Goal: Transaction & Acquisition: Purchase product/service

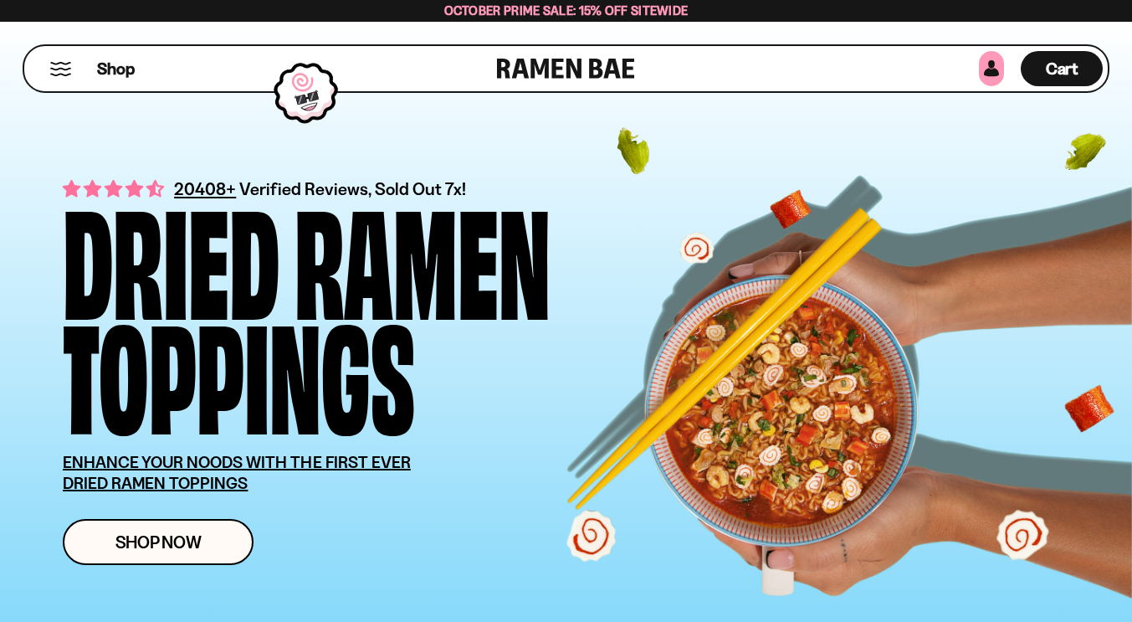
click at [993, 73] on link at bounding box center [991, 68] width 25 height 35
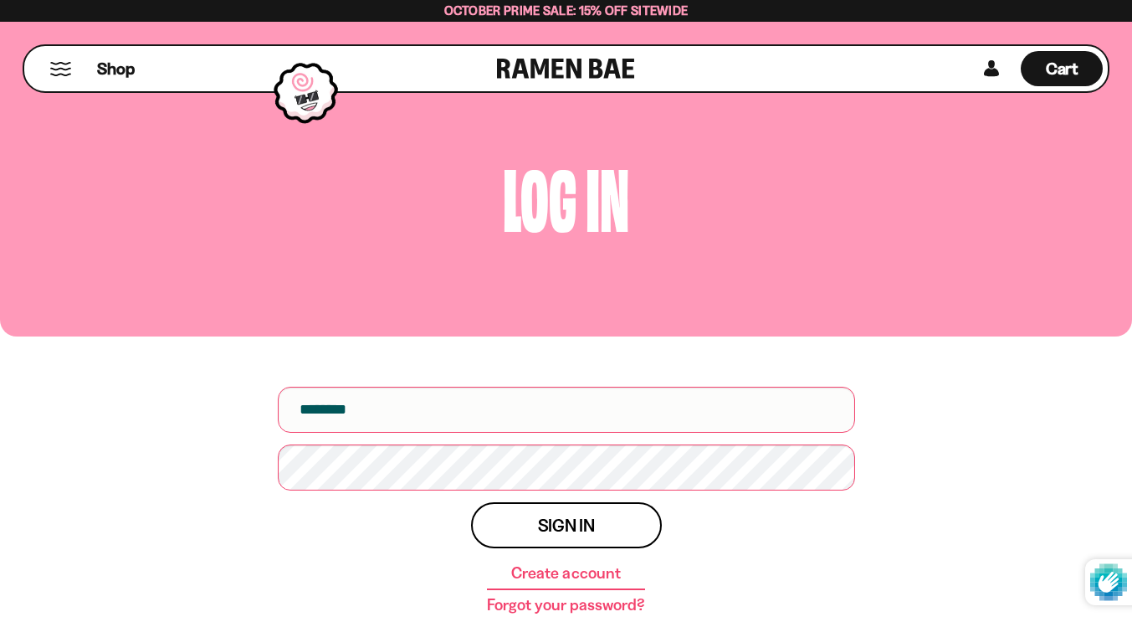
click at [556, 401] on input "email" at bounding box center [566, 410] width 577 height 46
type input "**********"
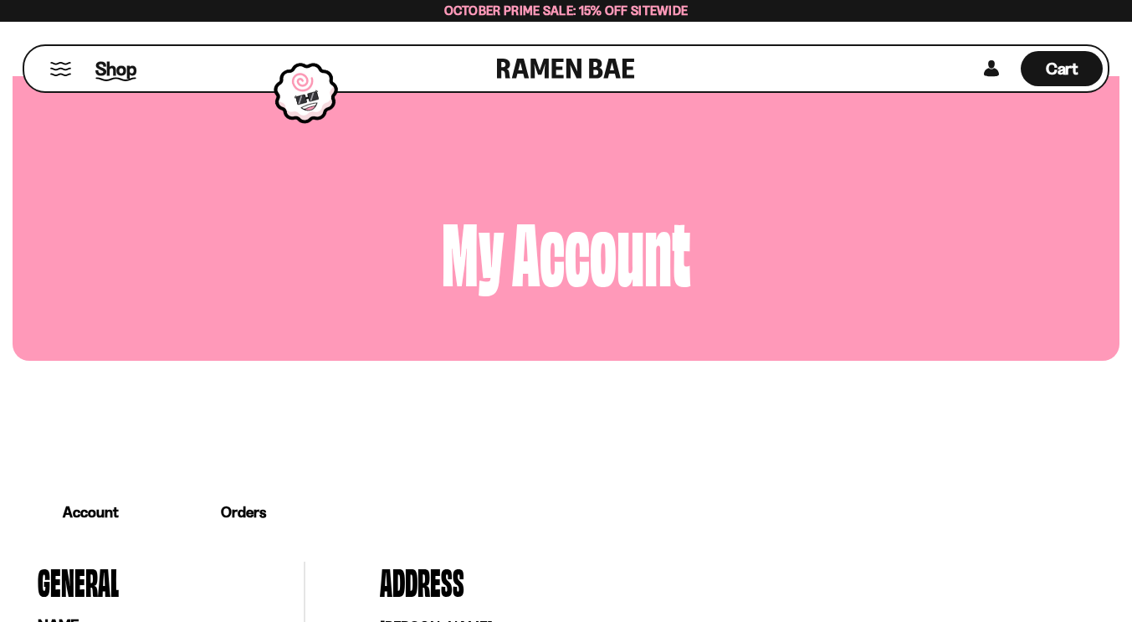
click at [110, 67] on span "Shop" at bounding box center [115, 68] width 41 height 25
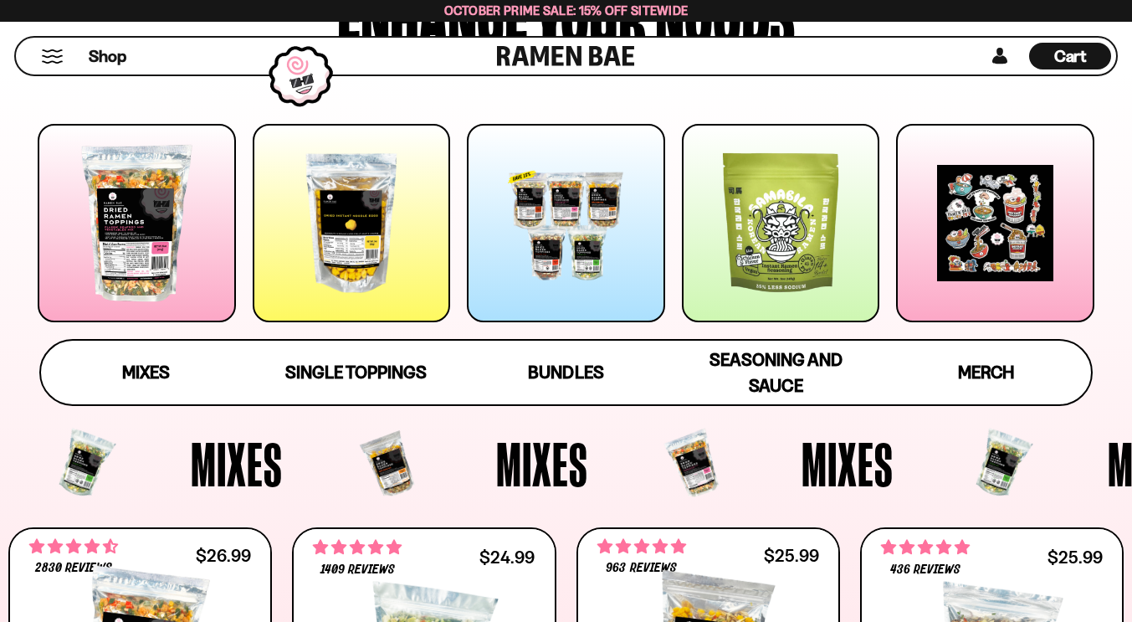
scroll to position [218, 0]
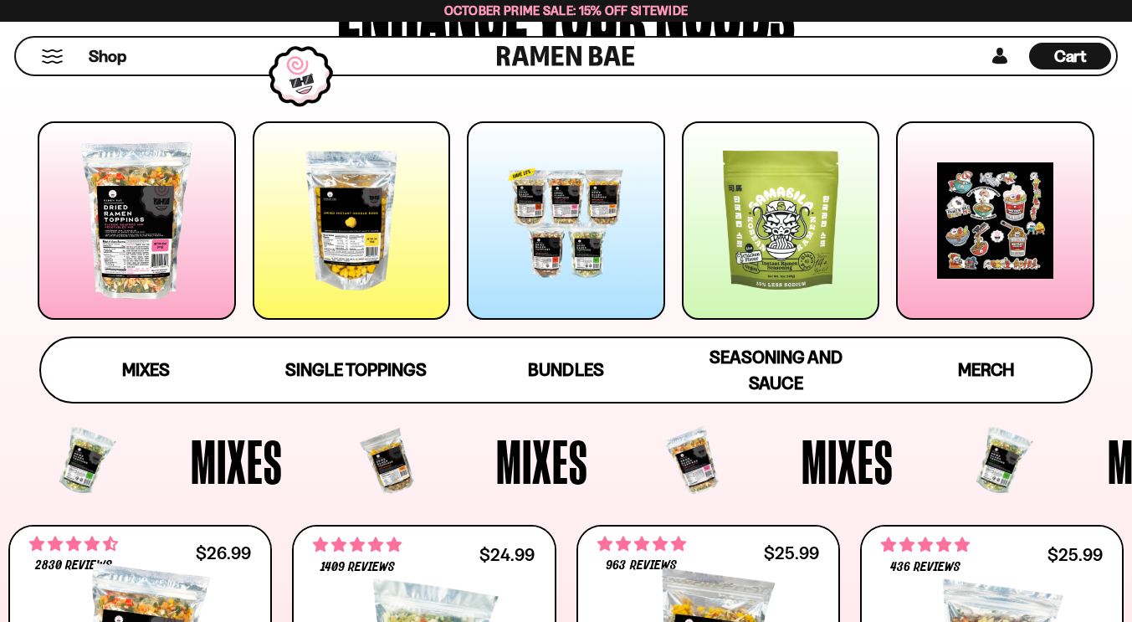
click at [338, 231] on div at bounding box center [352, 220] width 198 height 198
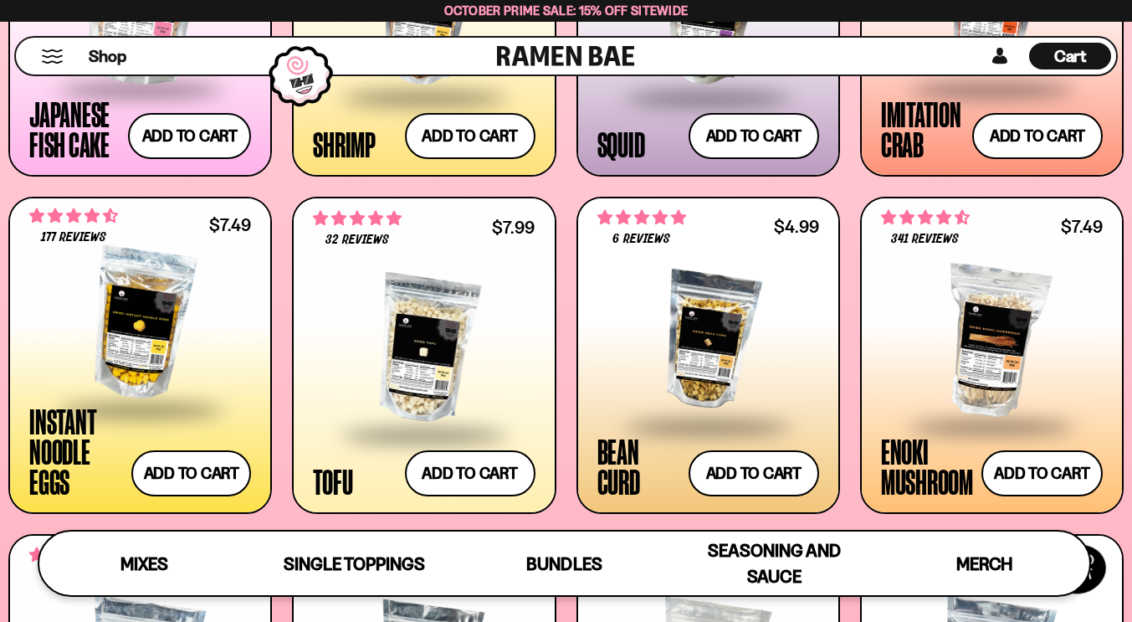
scroll to position [1656, 0]
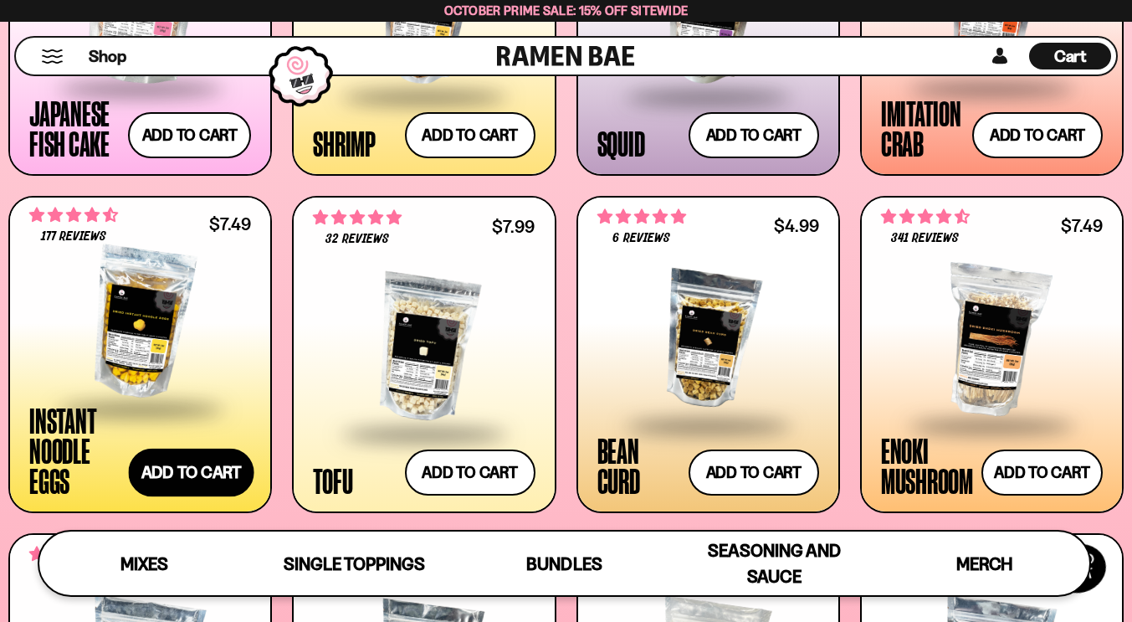
click at [192, 459] on button "Add to cart Add ― Regular price $7.49 Regular price Sale price $7.49 Unit price…" at bounding box center [192, 473] width 126 height 49
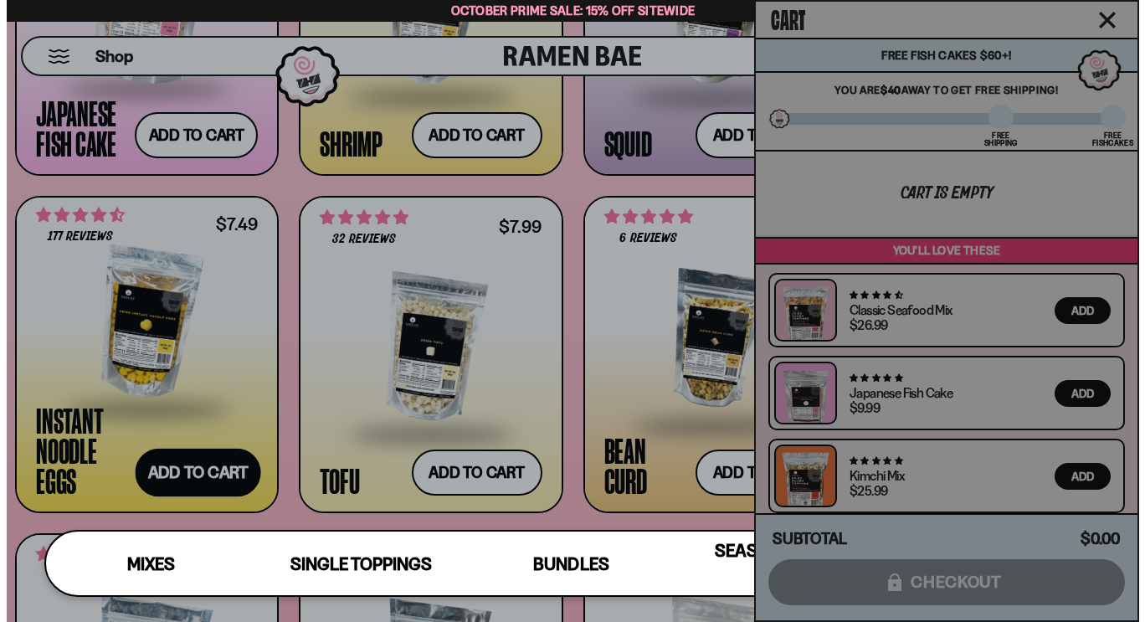
scroll to position [1666, 0]
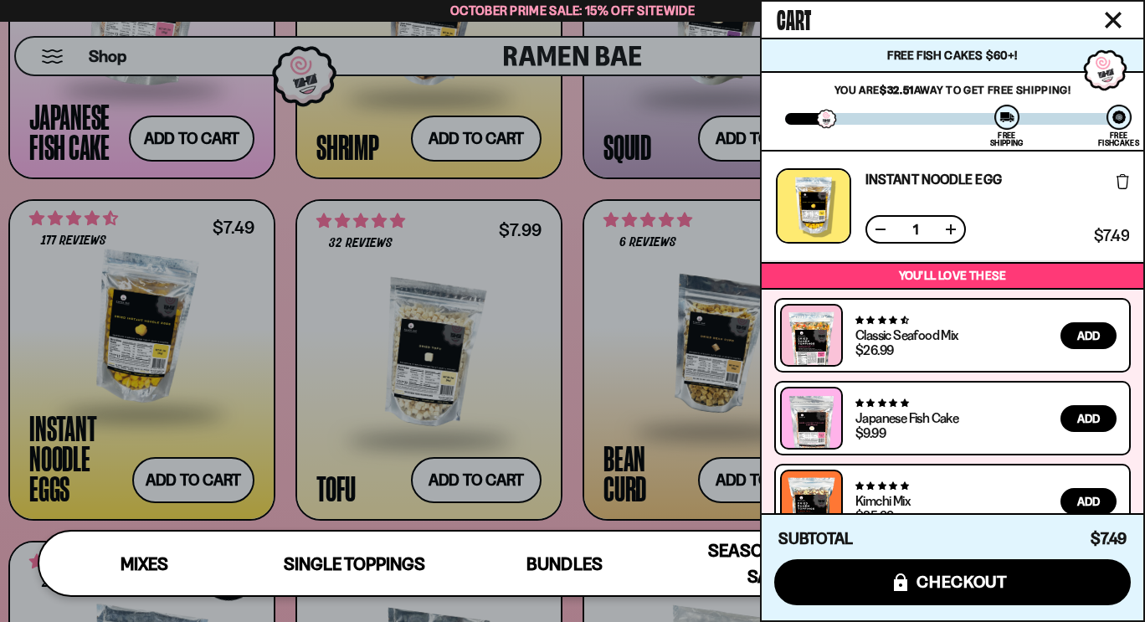
click at [1119, 14] on icon "Close cart" at bounding box center [1112, 20] width 15 height 15
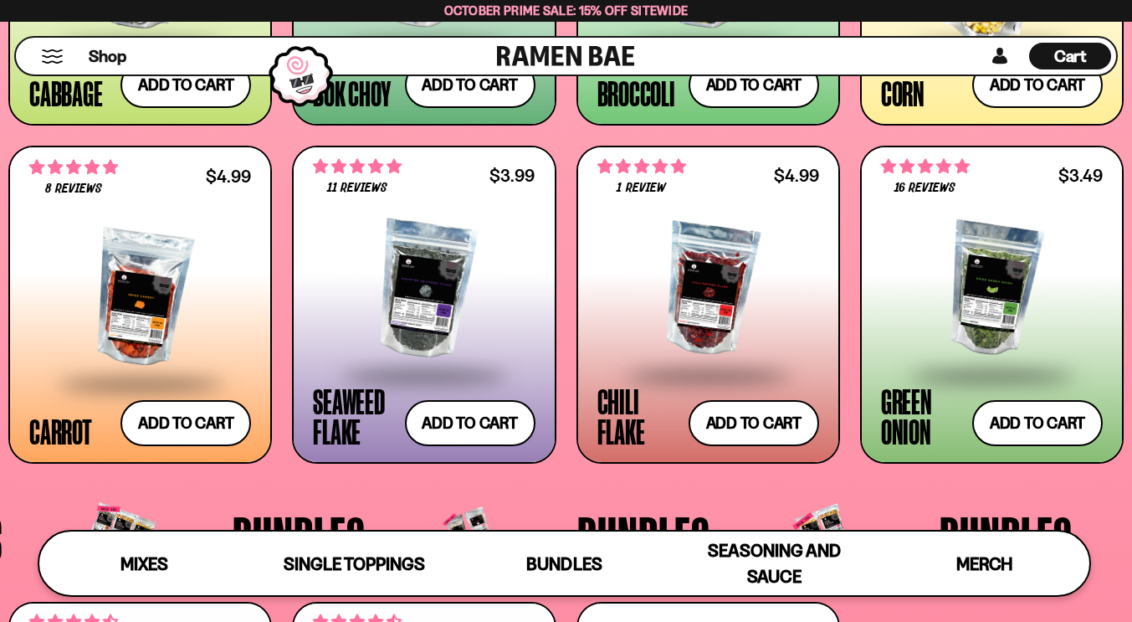
scroll to position [2720, 0]
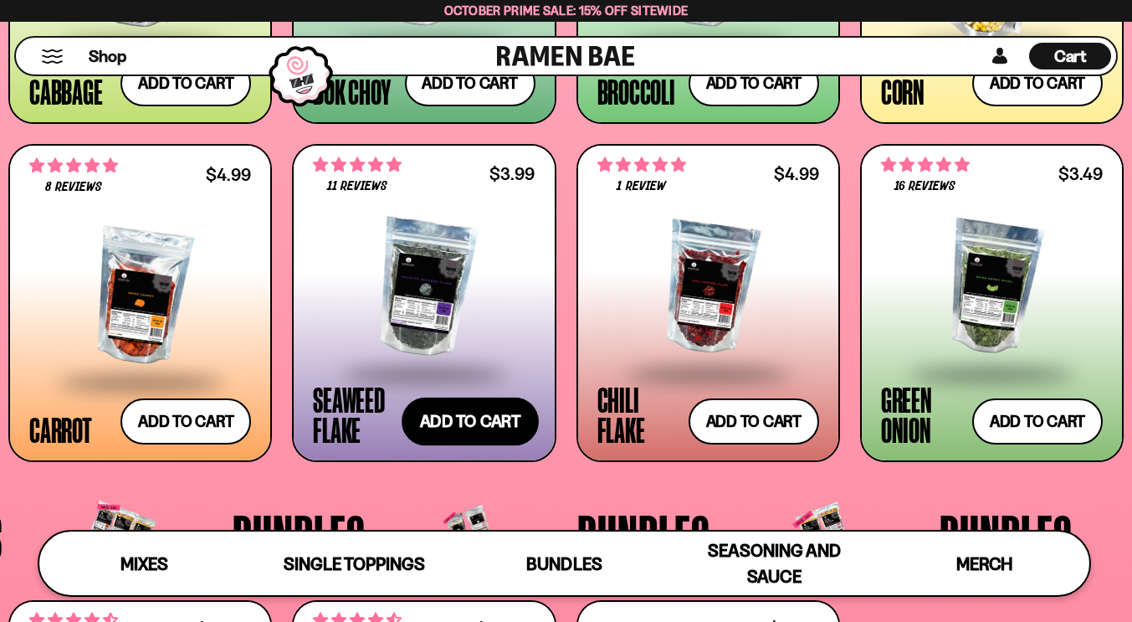
click at [476, 423] on button "Add to cart Add ― Regular price $3.99 Regular price Sale price $3.99 Unit price…" at bounding box center [470, 421] width 137 height 49
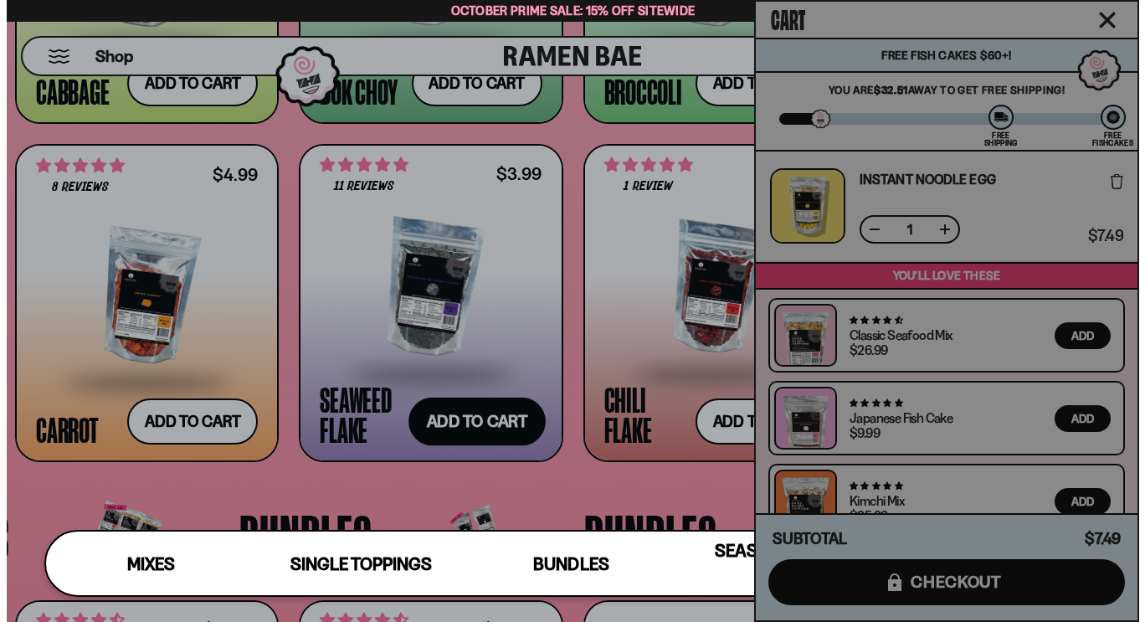
scroll to position [2742, 0]
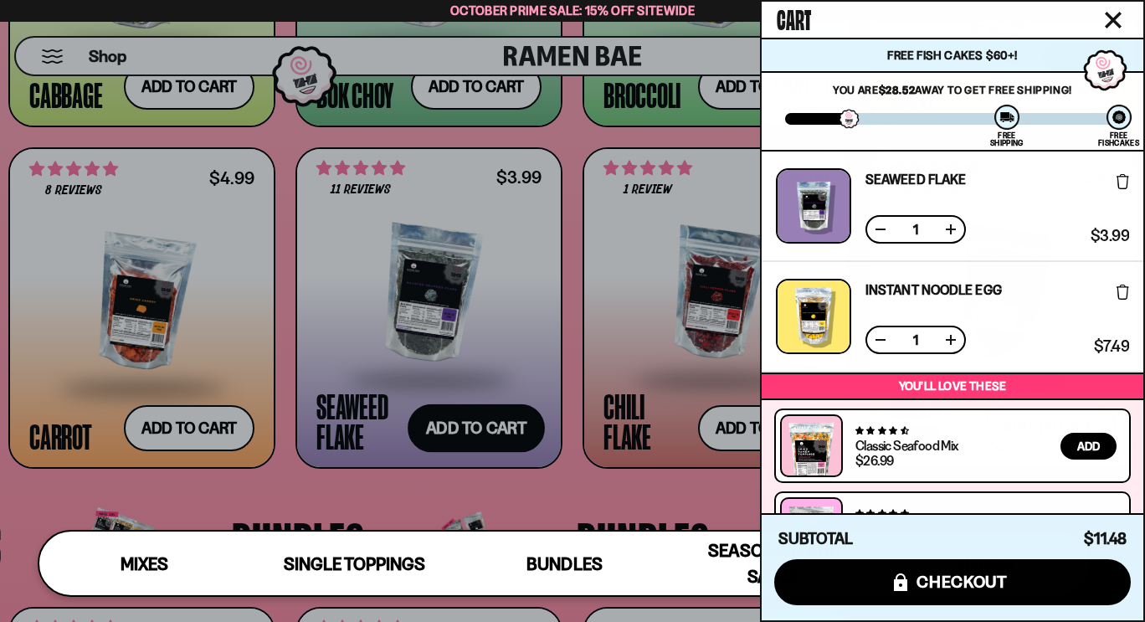
click at [1121, 13] on button "Close cart" at bounding box center [1112, 20] width 25 height 25
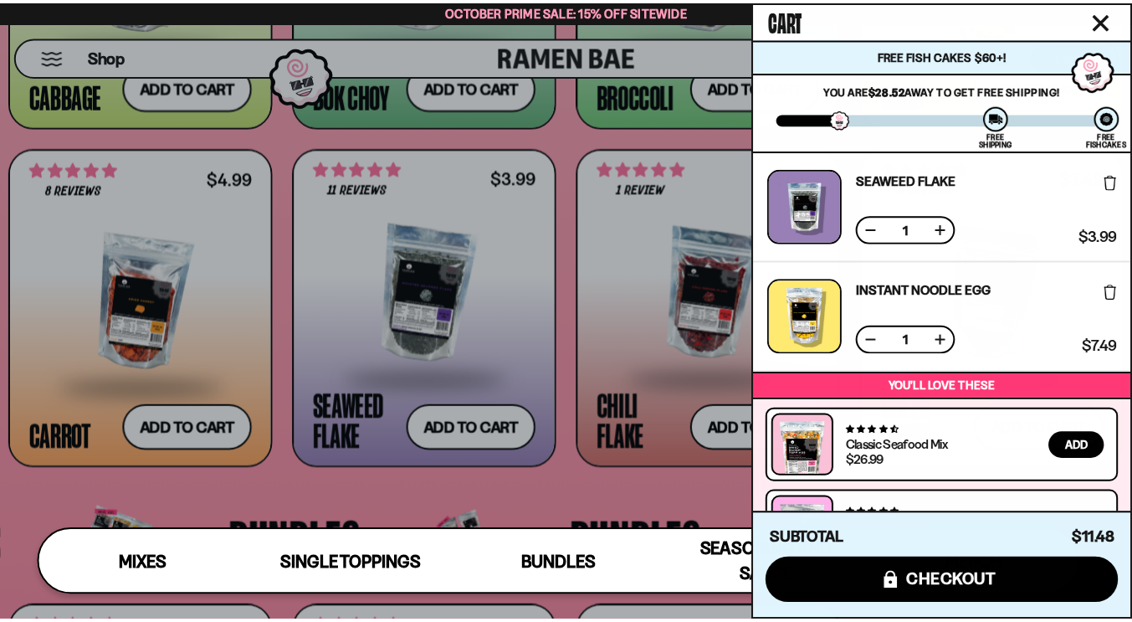
scroll to position [2721, 0]
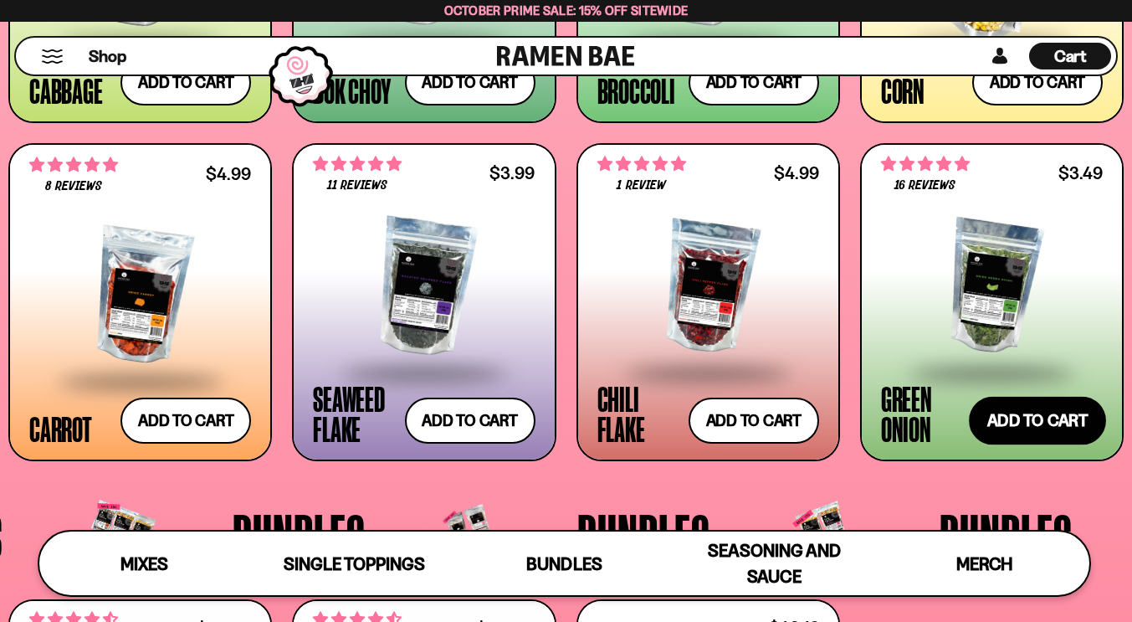
click at [1063, 422] on button "Add to cart Add ― Regular price $3.49 Regular price Sale price $3.49 Unit price…" at bounding box center [1037, 420] width 137 height 49
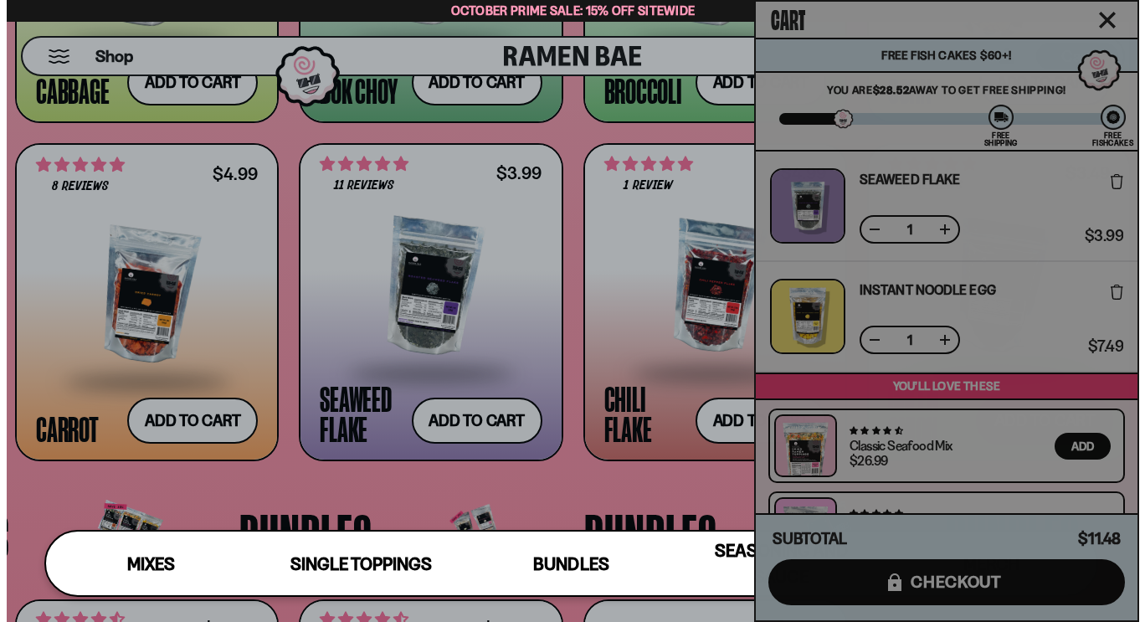
scroll to position [2743, 0]
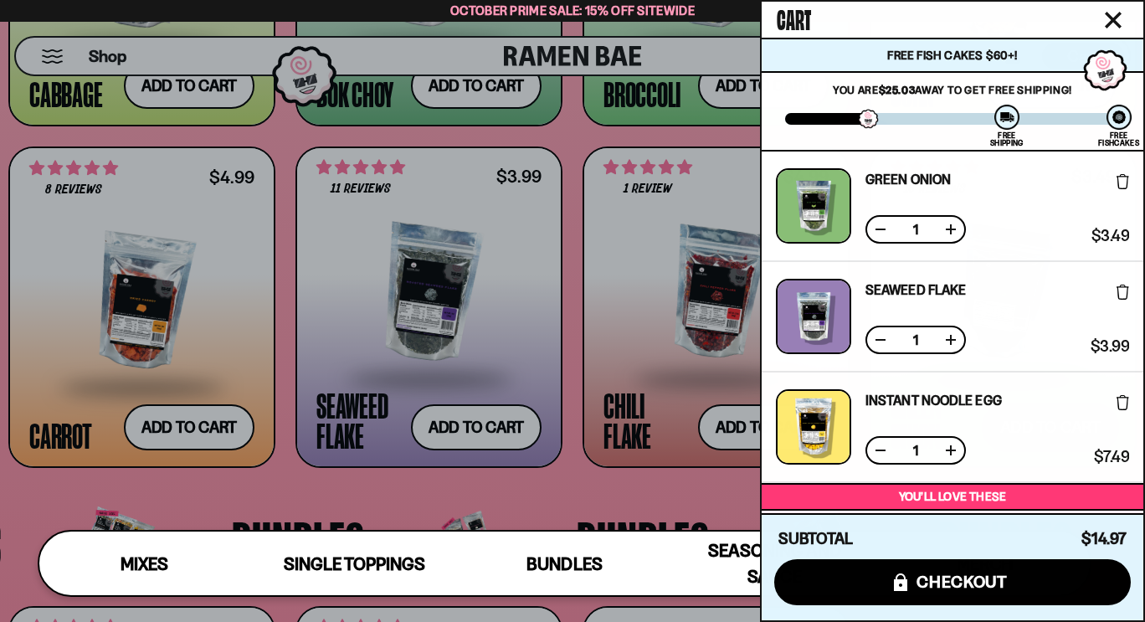
click at [1122, 14] on button "Close cart" at bounding box center [1112, 20] width 25 height 25
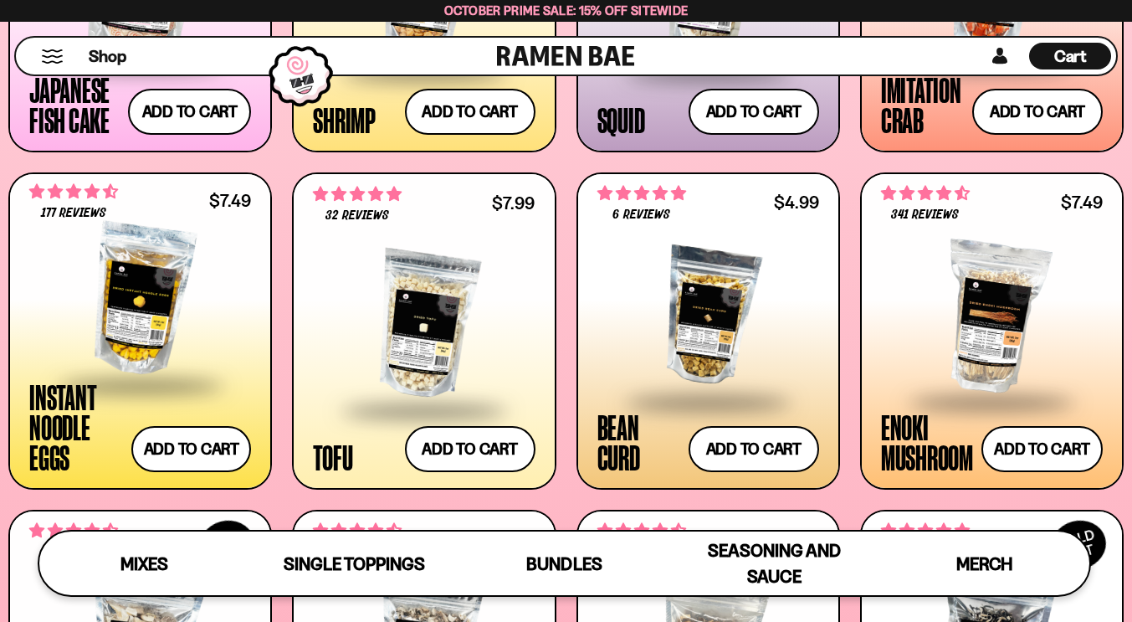
scroll to position [1682, 0]
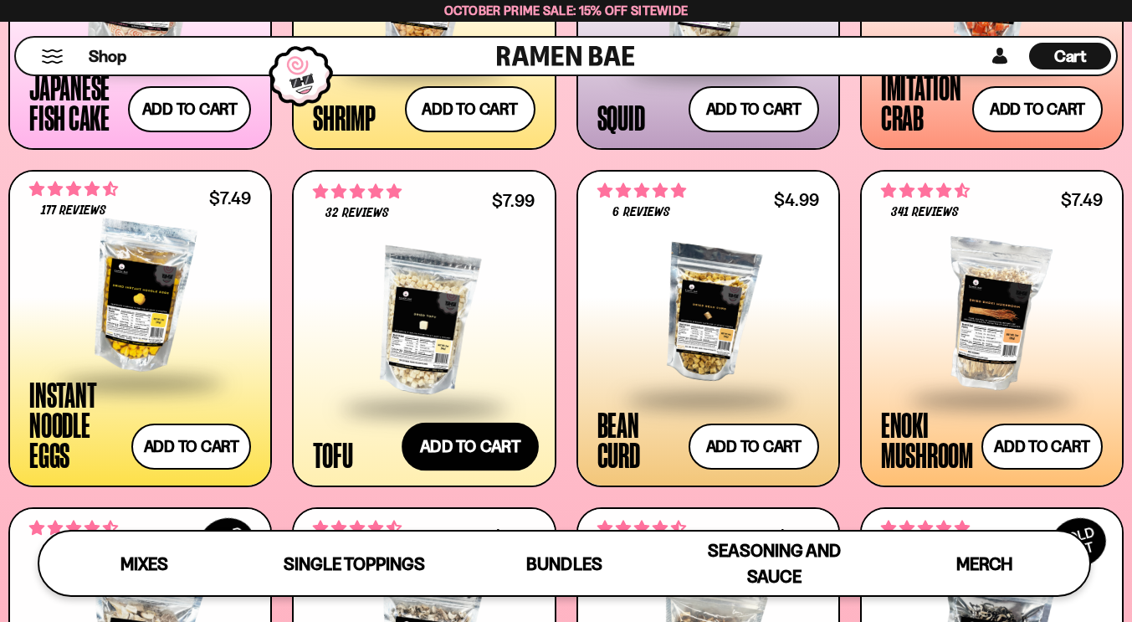
click at [505, 449] on button "Add to cart Add ― Regular price $7.99 Regular price Sale price $7.99 Unit price…" at bounding box center [470, 447] width 137 height 49
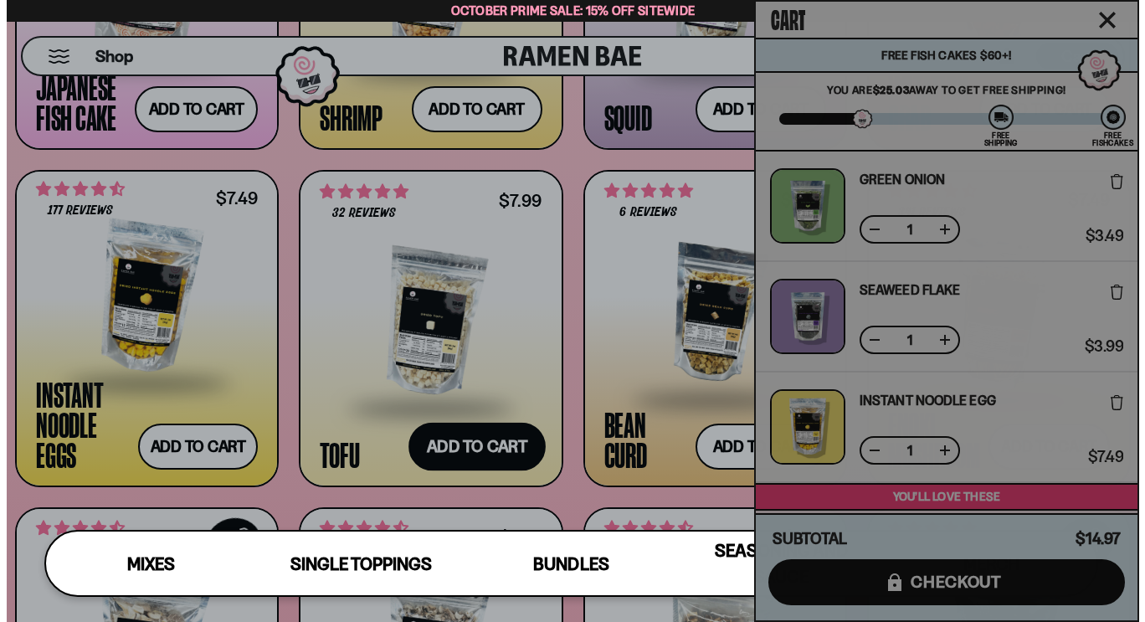
scroll to position [1693, 0]
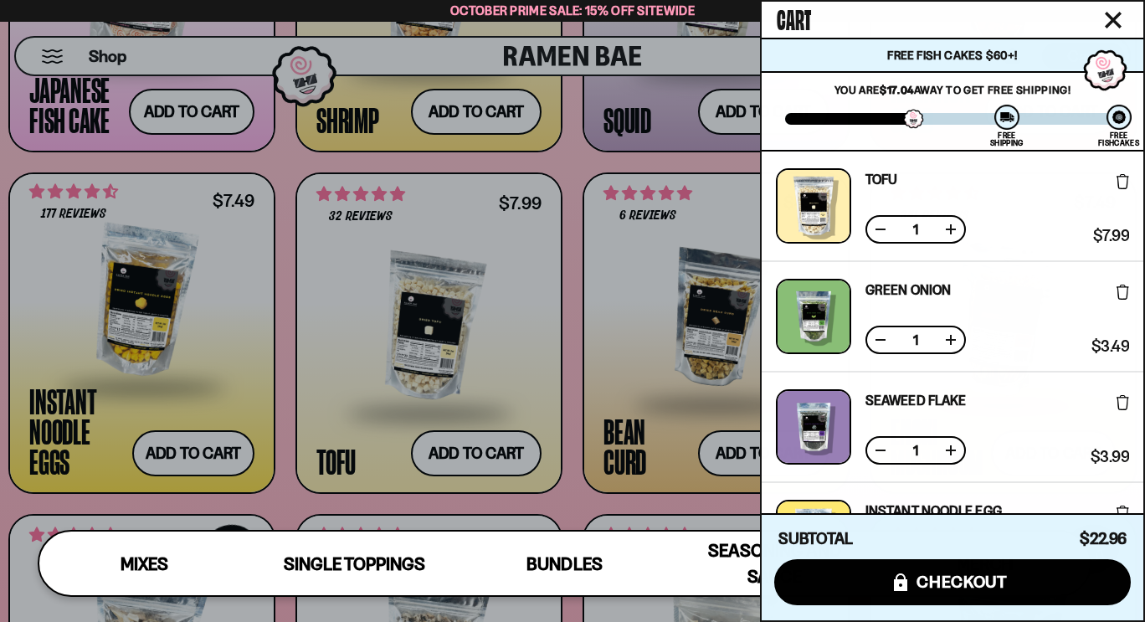
click at [1117, 21] on icon "Close cart" at bounding box center [1113, 20] width 17 height 17
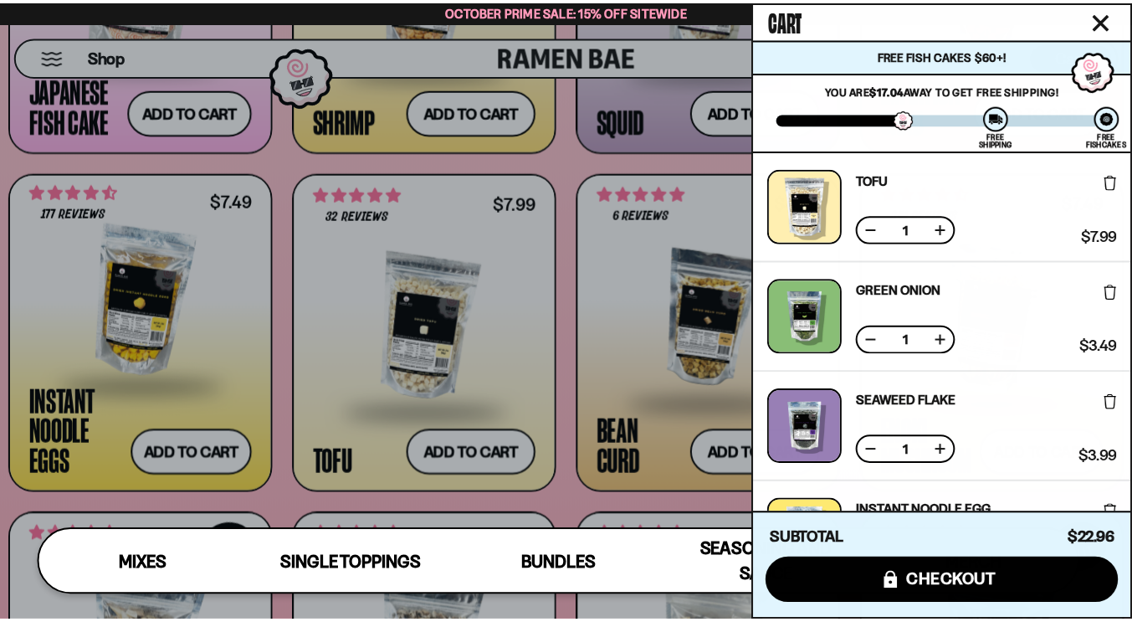
scroll to position [1683, 0]
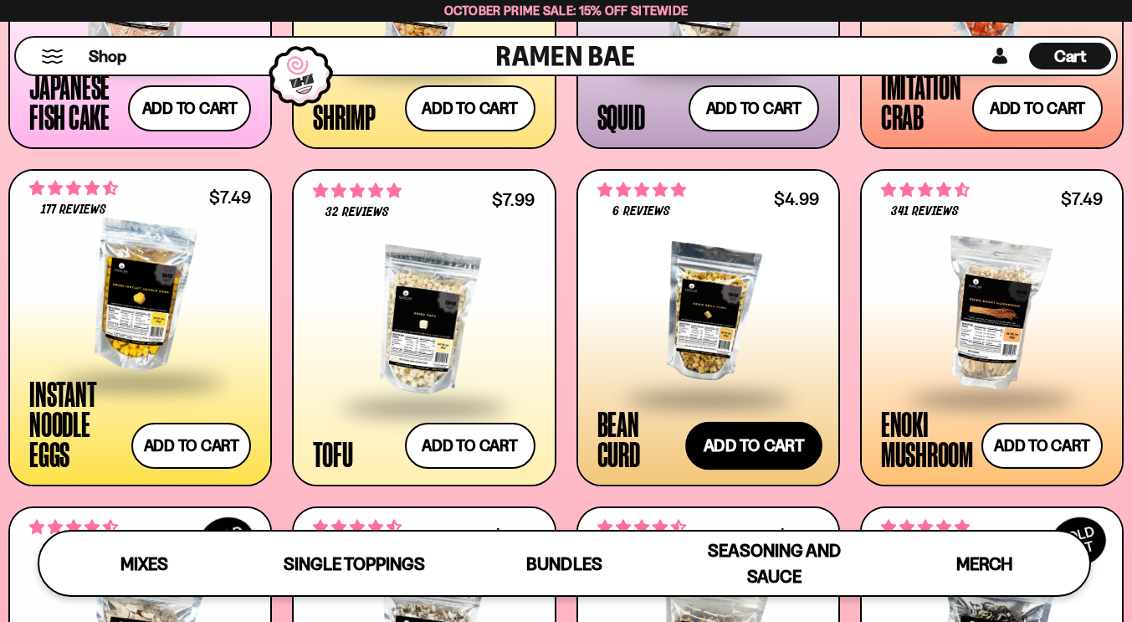
click at [740, 443] on button "Add to cart Add ― Regular price $4.99 Regular price Sale price $4.99 Unit price…" at bounding box center [753, 446] width 137 height 49
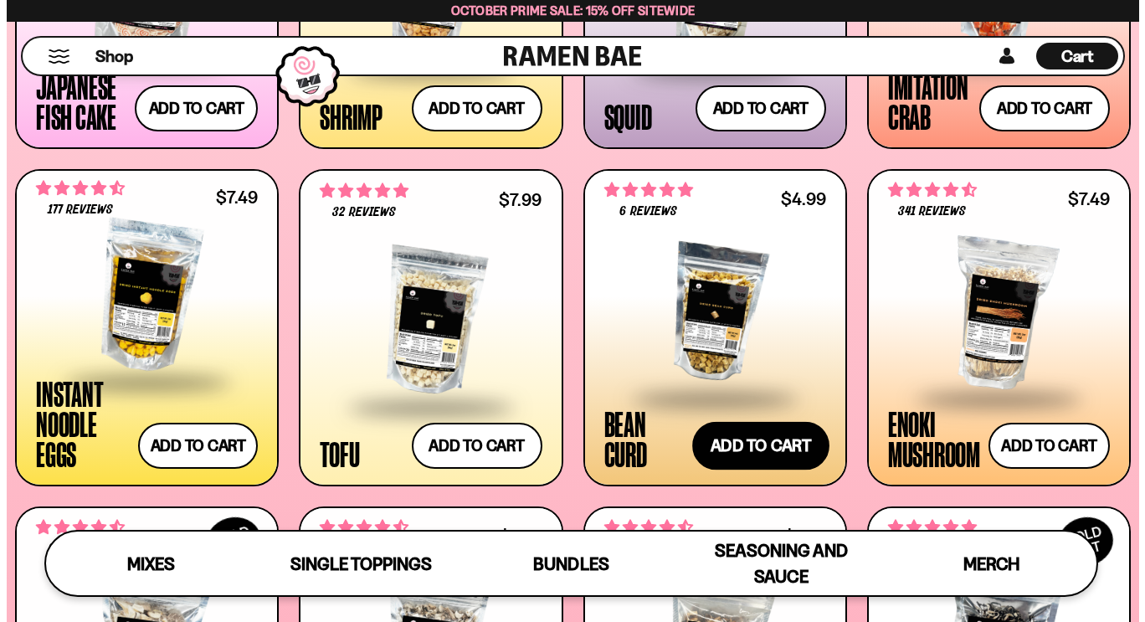
scroll to position [1693, 0]
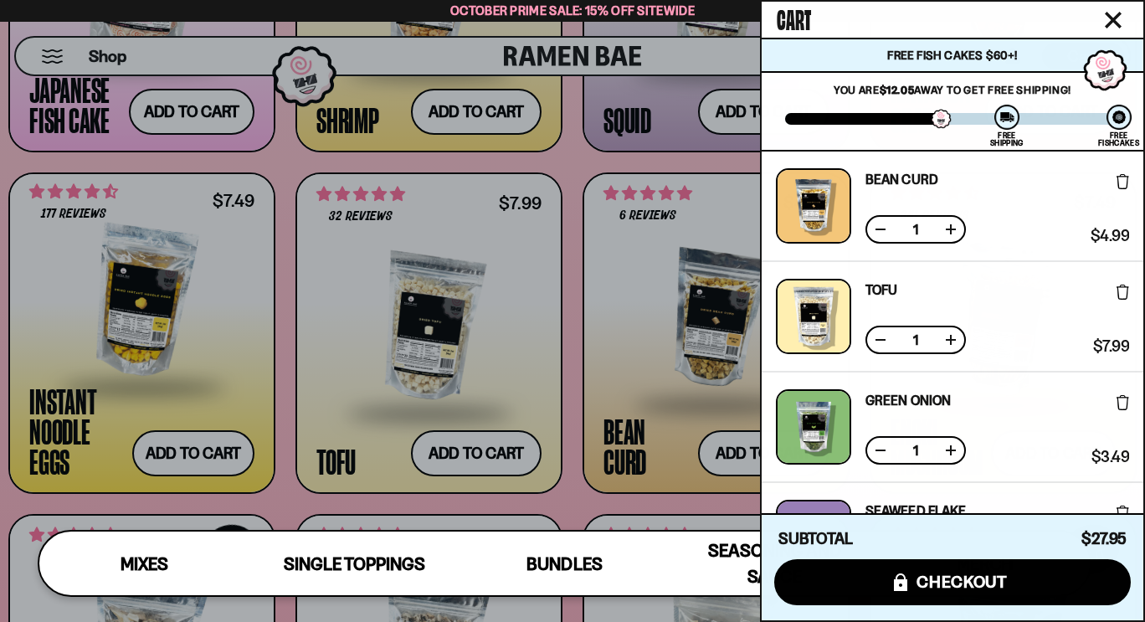
click at [1115, 21] on icon "Close cart" at bounding box center [1112, 20] width 15 height 15
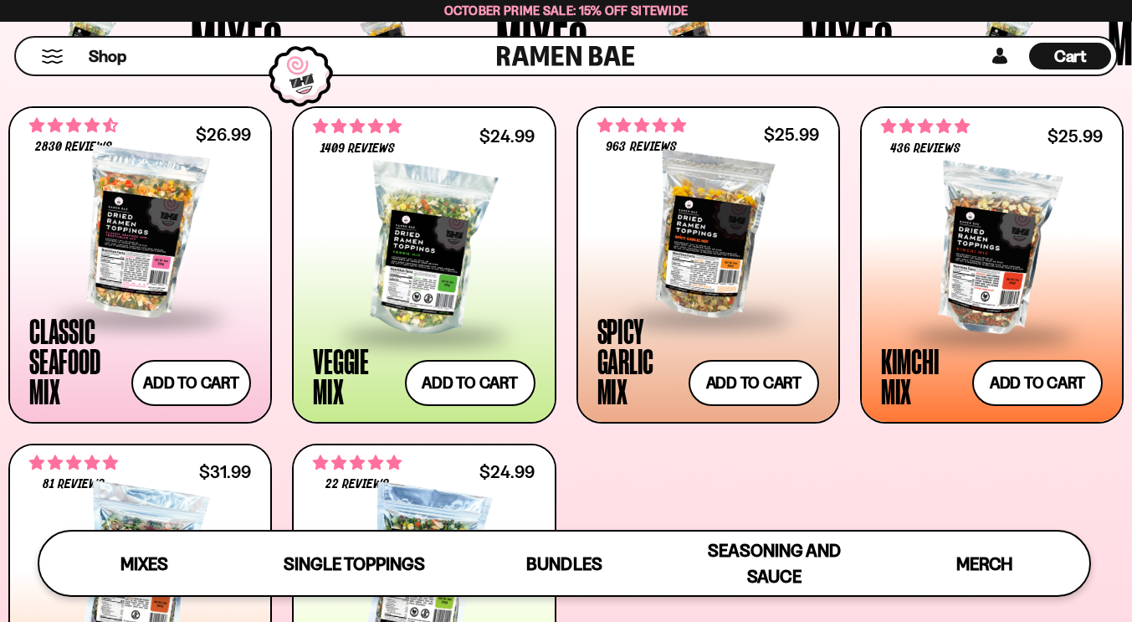
scroll to position [614, 0]
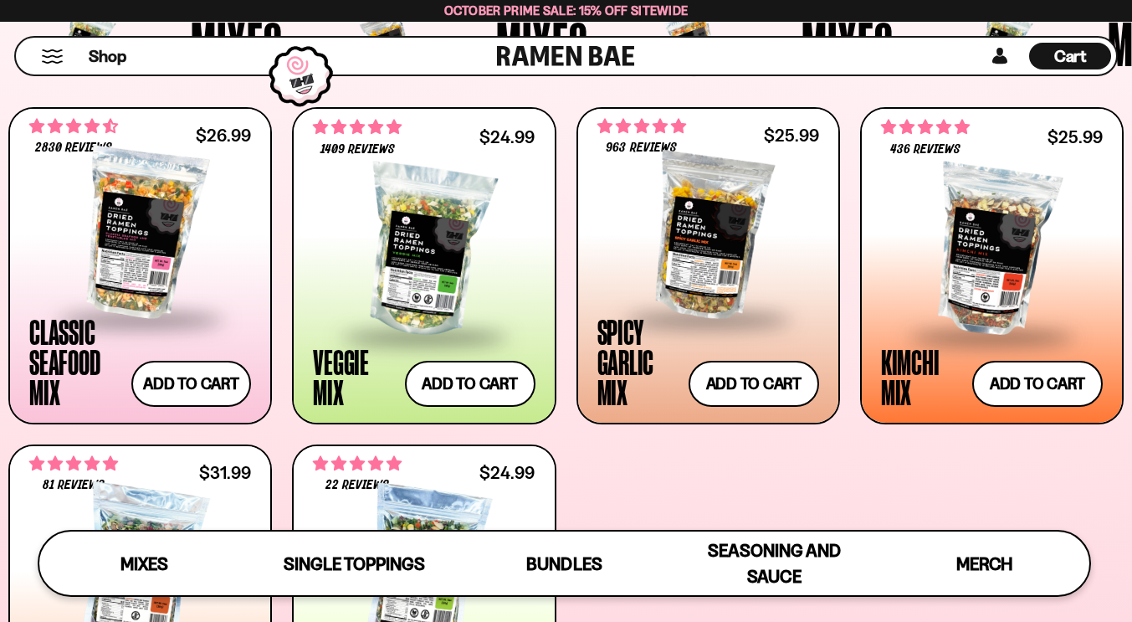
click at [1062, 54] on span "Cart" at bounding box center [1070, 56] width 33 height 20
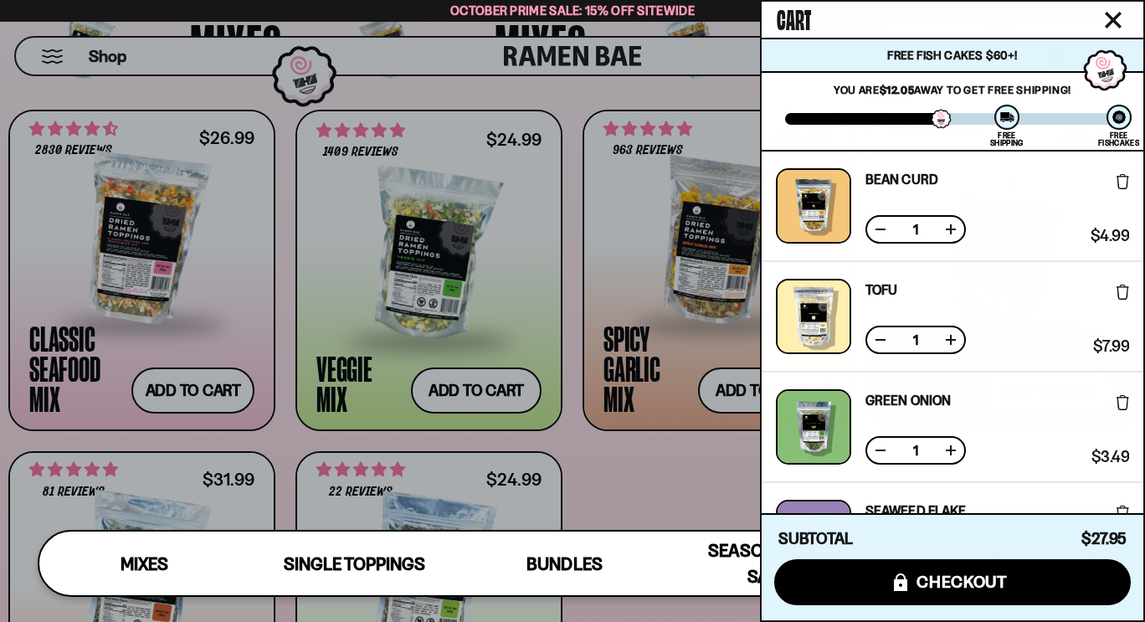
click at [1120, 23] on icon "Close cart" at bounding box center [1113, 20] width 17 height 17
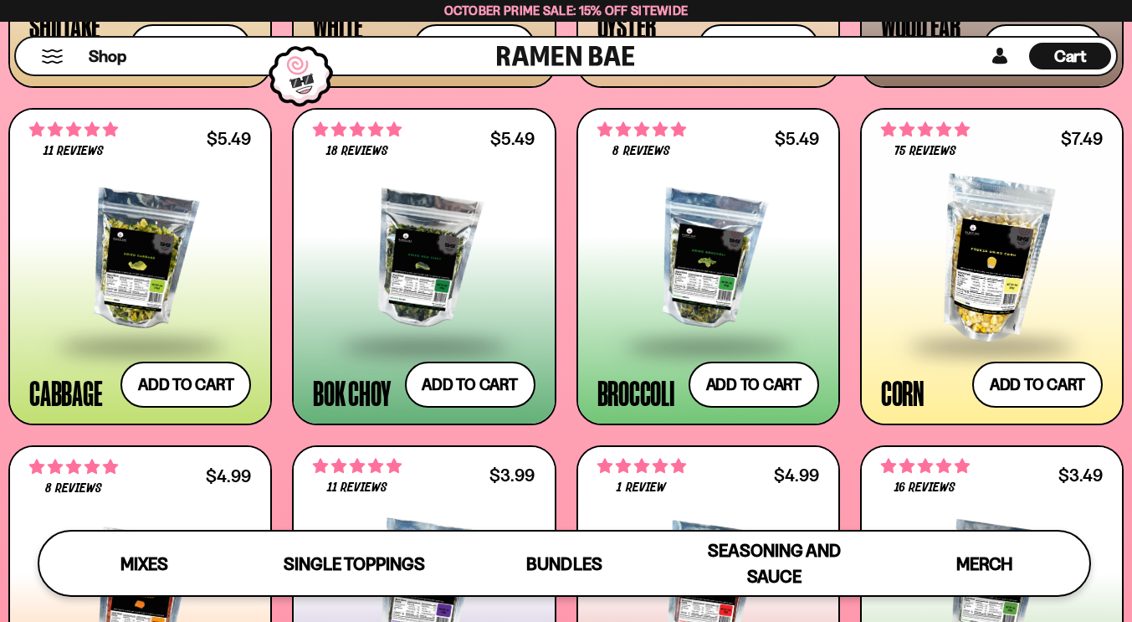
scroll to position [2420, 0]
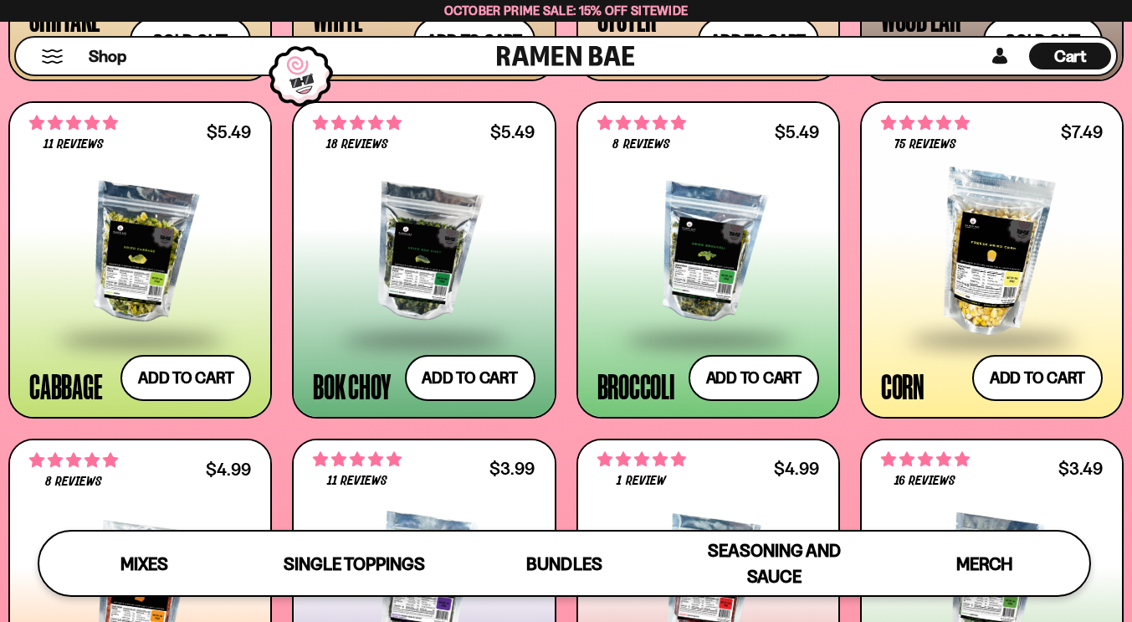
click at [1081, 49] on span "Cart" at bounding box center [1070, 56] width 33 height 20
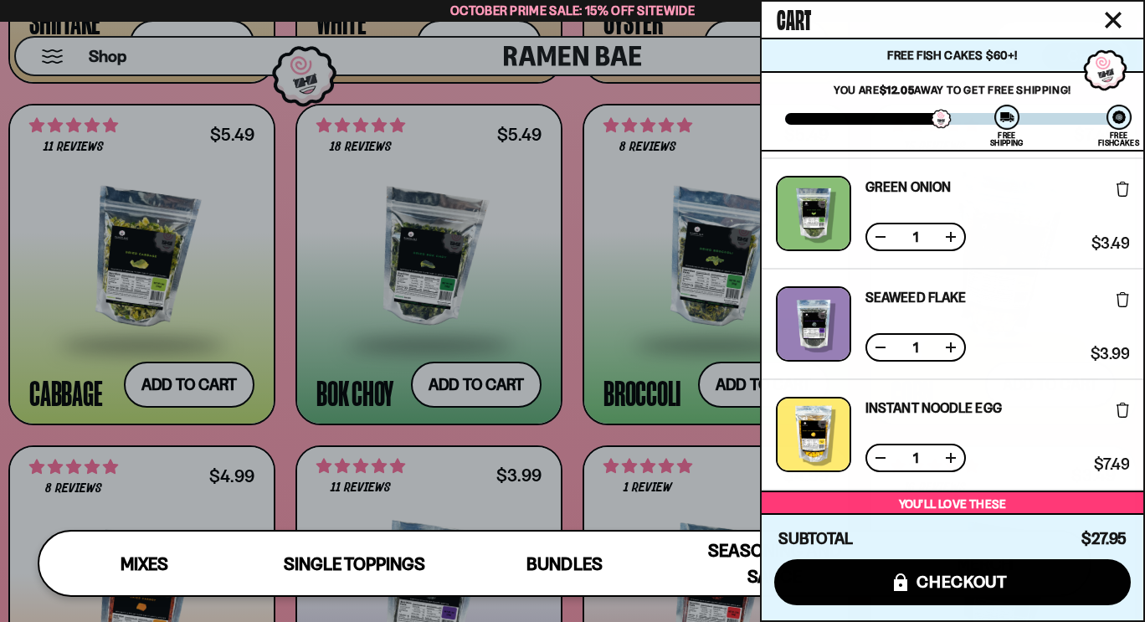
scroll to position [0, 0]
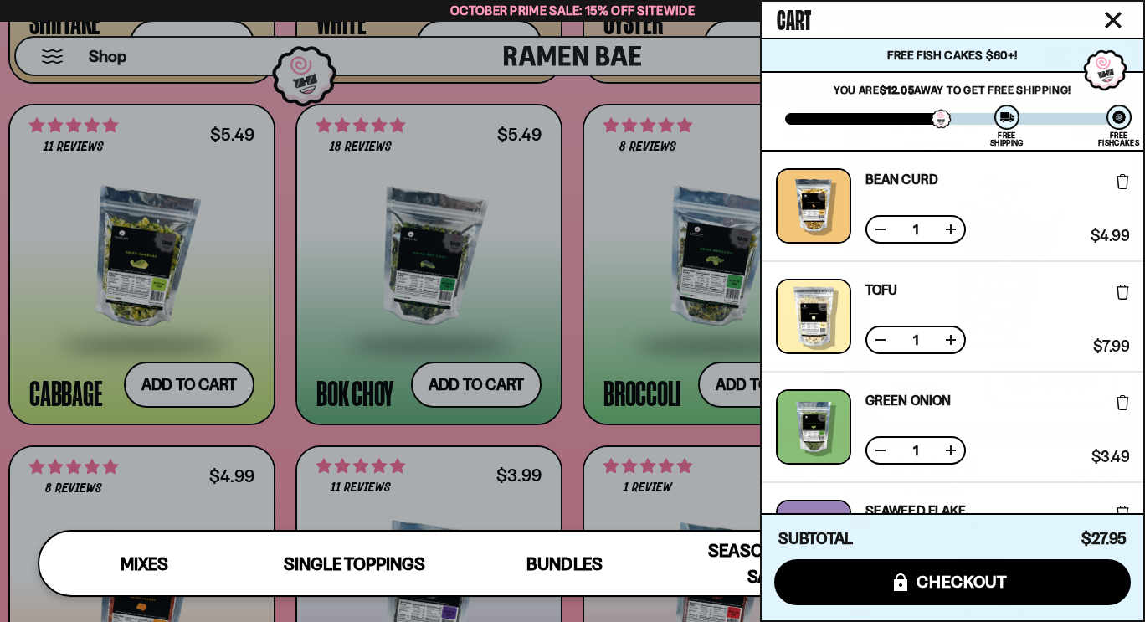
click at [1120, 12] on icon "Close cart" at bounding box center [1113, 20] width 17 height 17
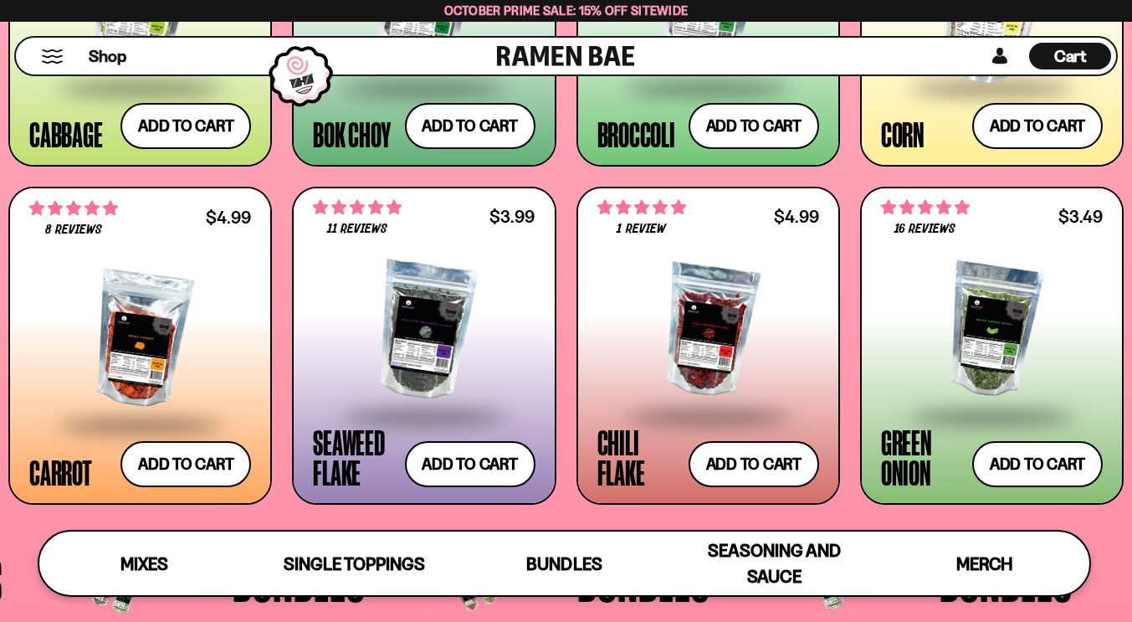
scroll to position [2682, 0]
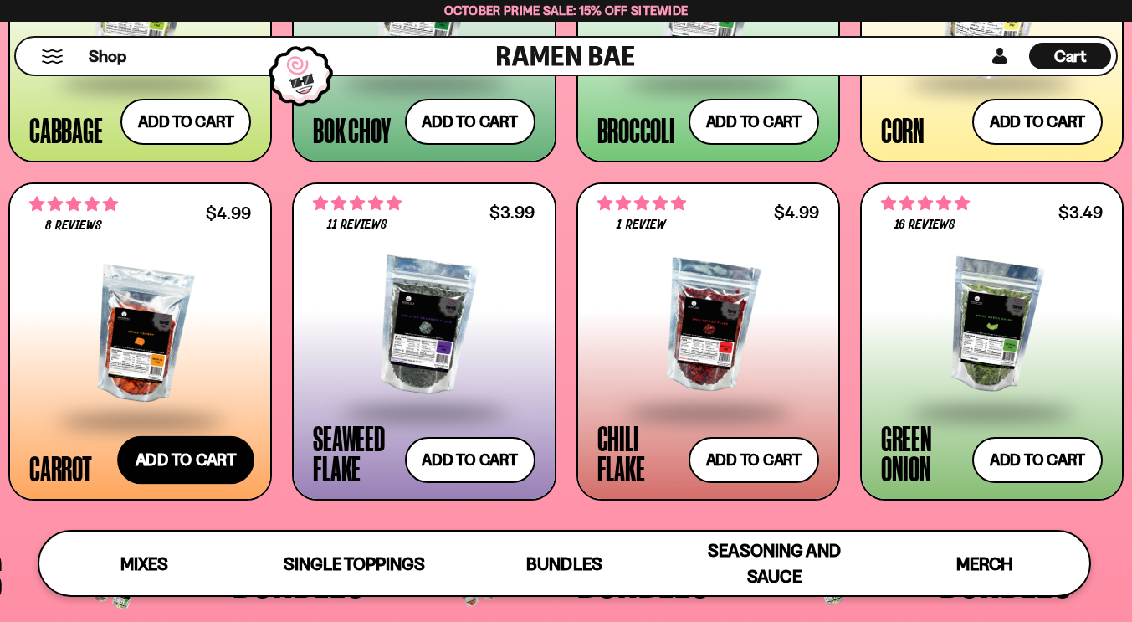
click at [172, 464] on button "Add to cart Add ― Regular price $4.99 Regular price Sale price $4.99 Unit price…" at bounding box center [185, 459] width 137 height 49
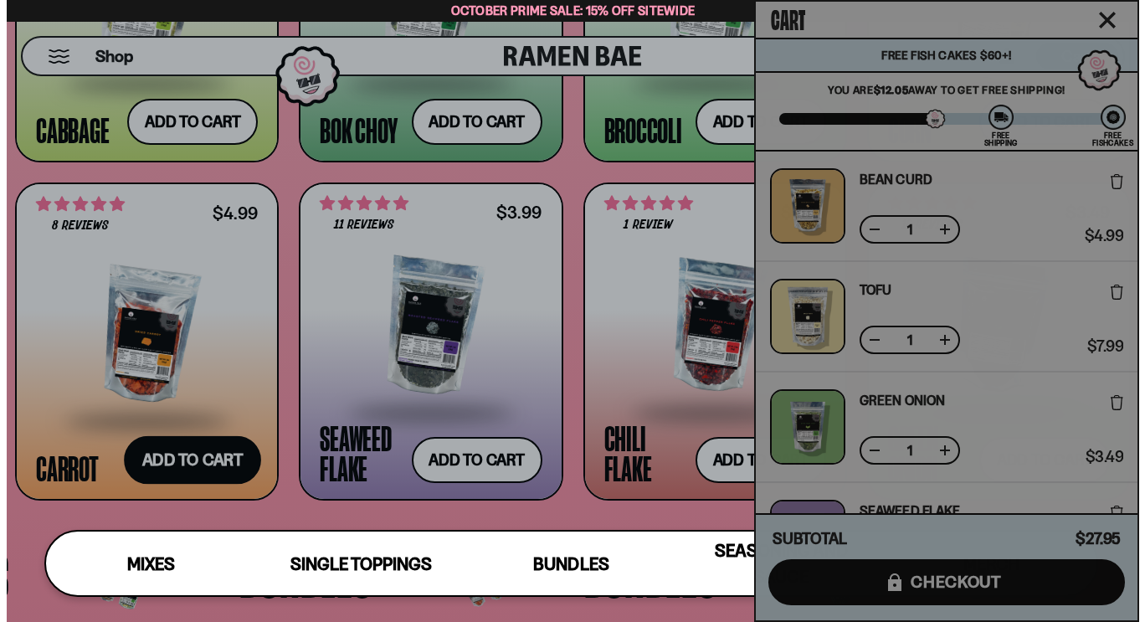
scroll to position [2704, 0]
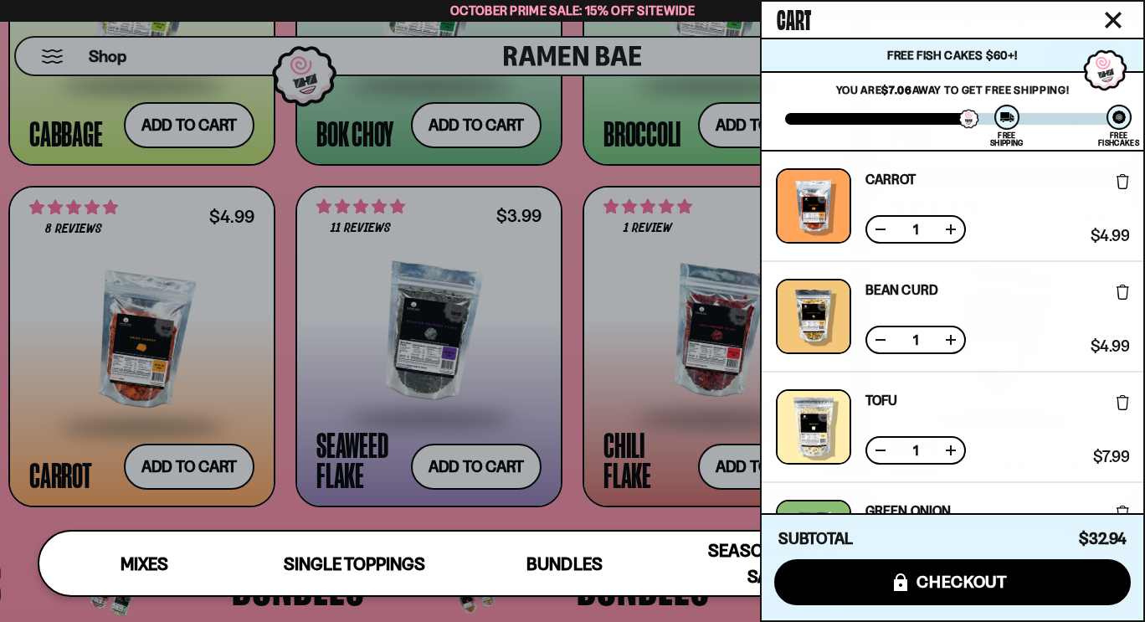
click at [1119, 28] on icon "Close cart" at bounding box center [1112, 20] width 15 height 15
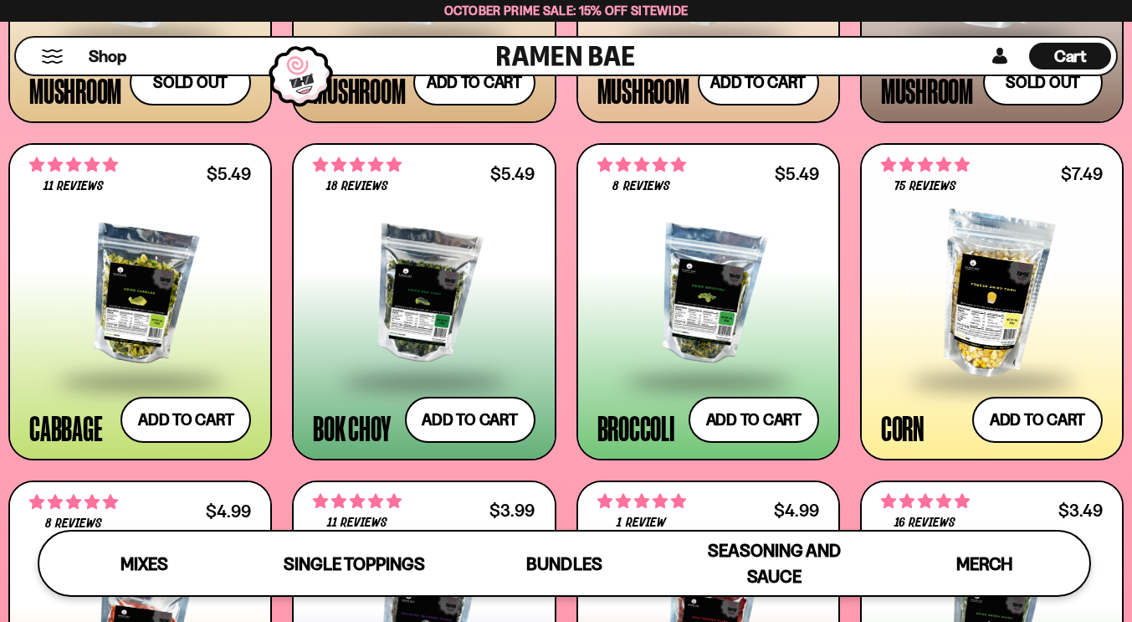
scroll to position [2385, 0]
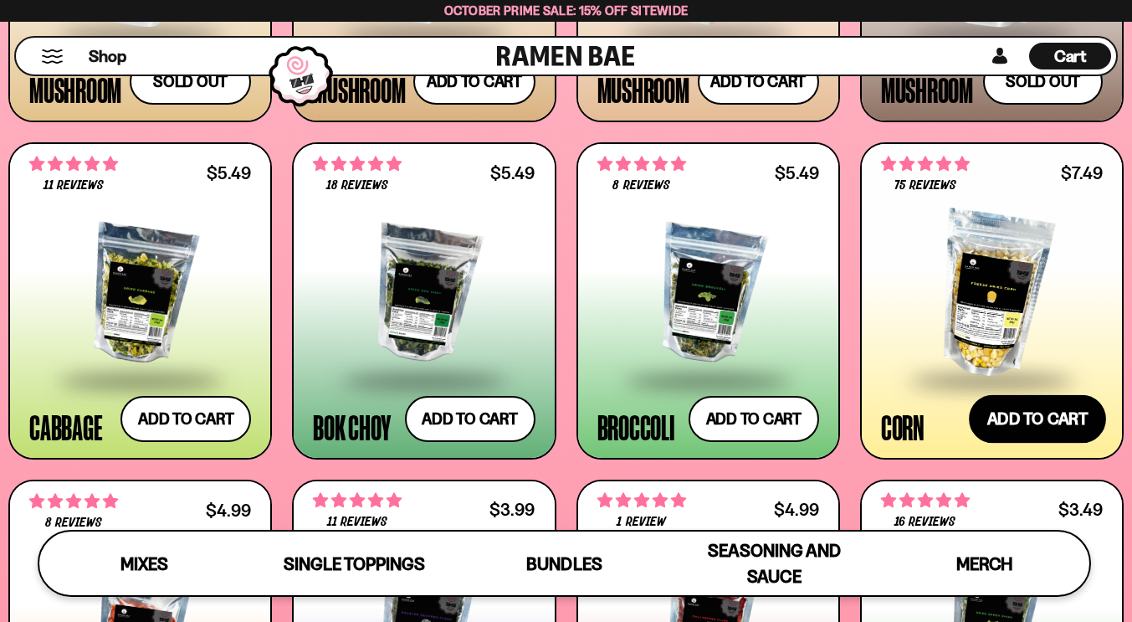
click at [1058, 415] on button "Add to cart Add ― Regular price $7.49 Regular price Sale price $7.49 Unit price…" at bounding box center [1037, 419] width 137 height 49
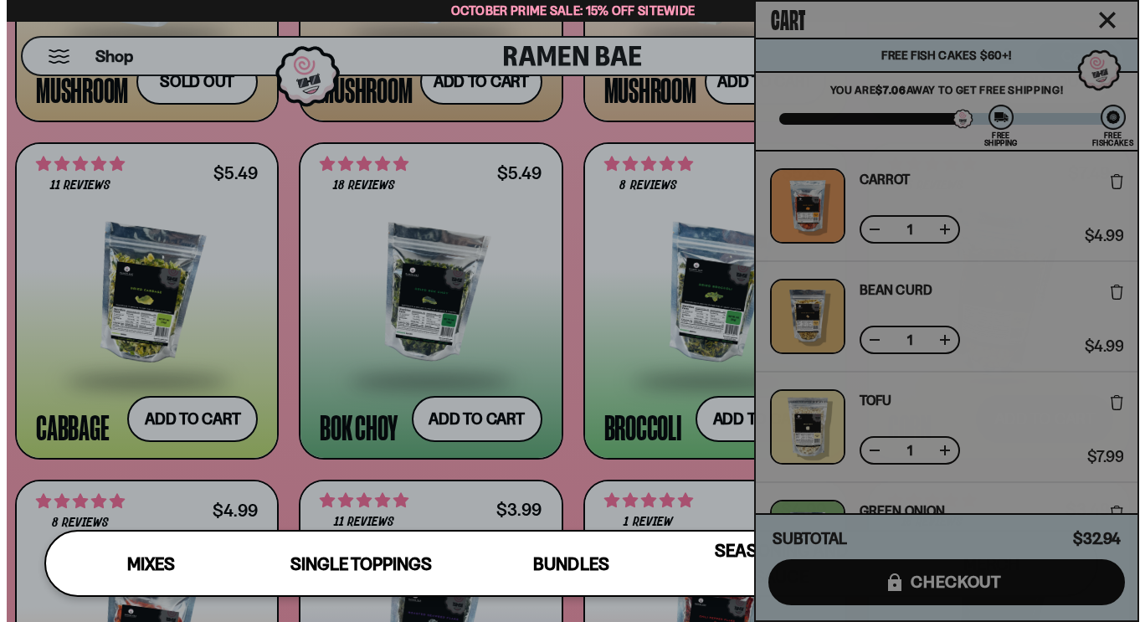
scroll to position [2402, 0]
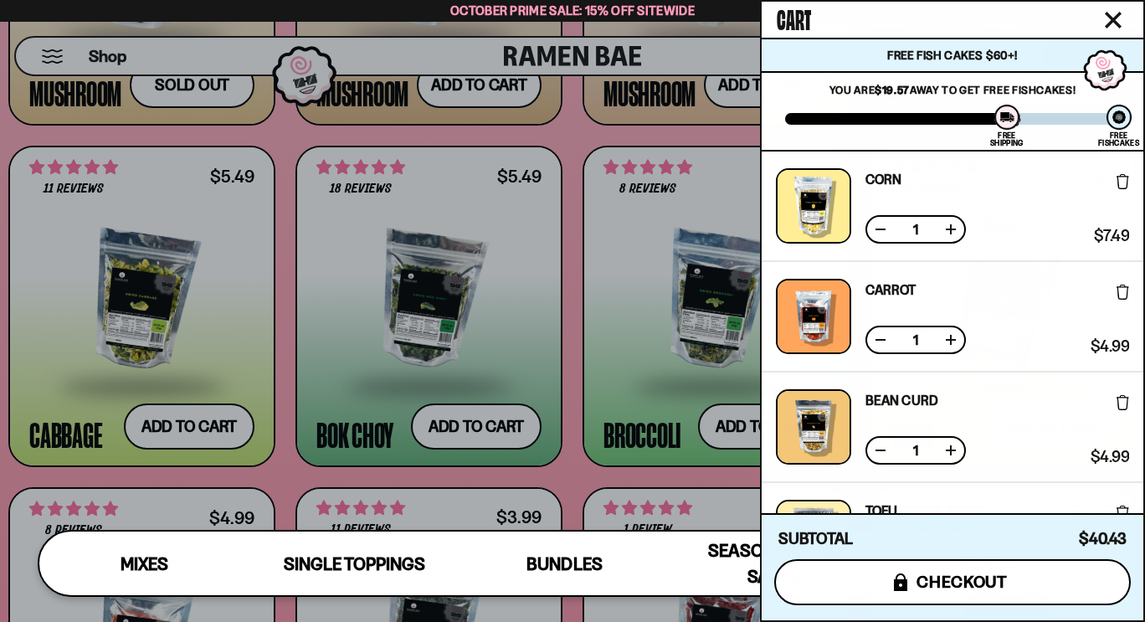
click at [993, 579] on span "checkout" at bounding box center [961, 581] width 91 height 18
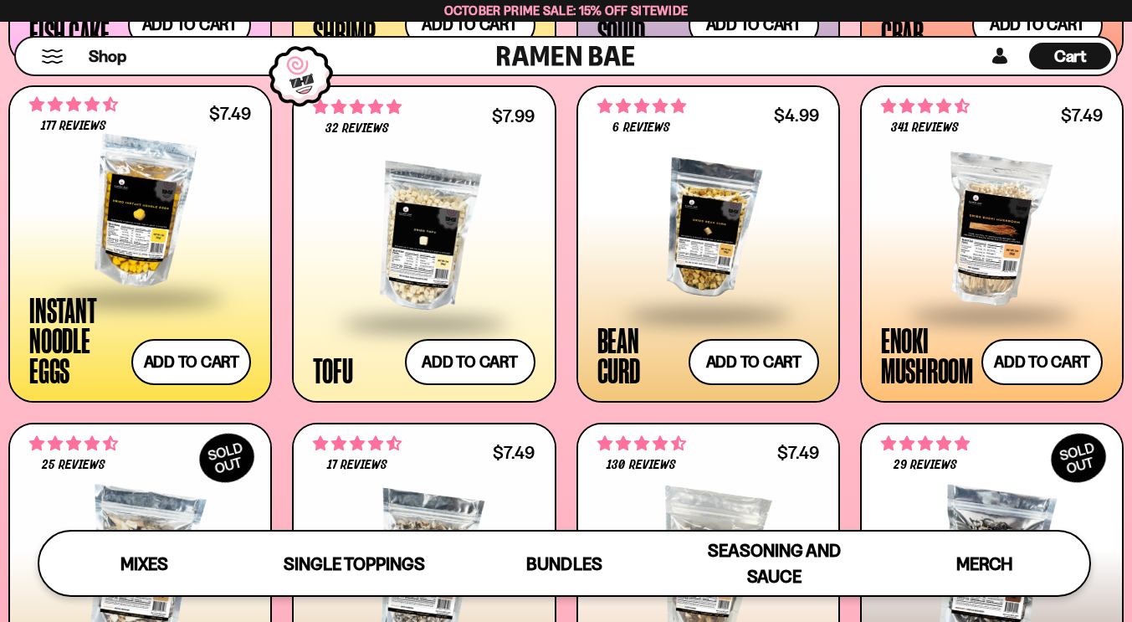
scroll to position [1783, 0]
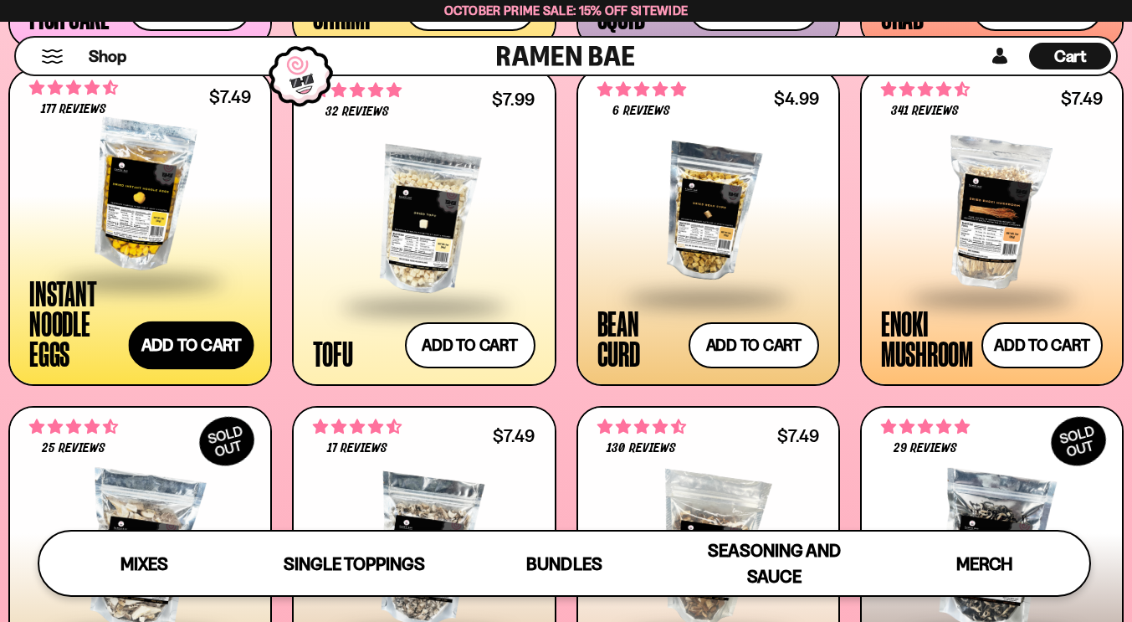
click at [196, 347] on button "Add to cart Add ― Regular price $7.49 Regular price Sale price $7.49 Unit price…" at bounding box center [192, 345] width 126 height 49
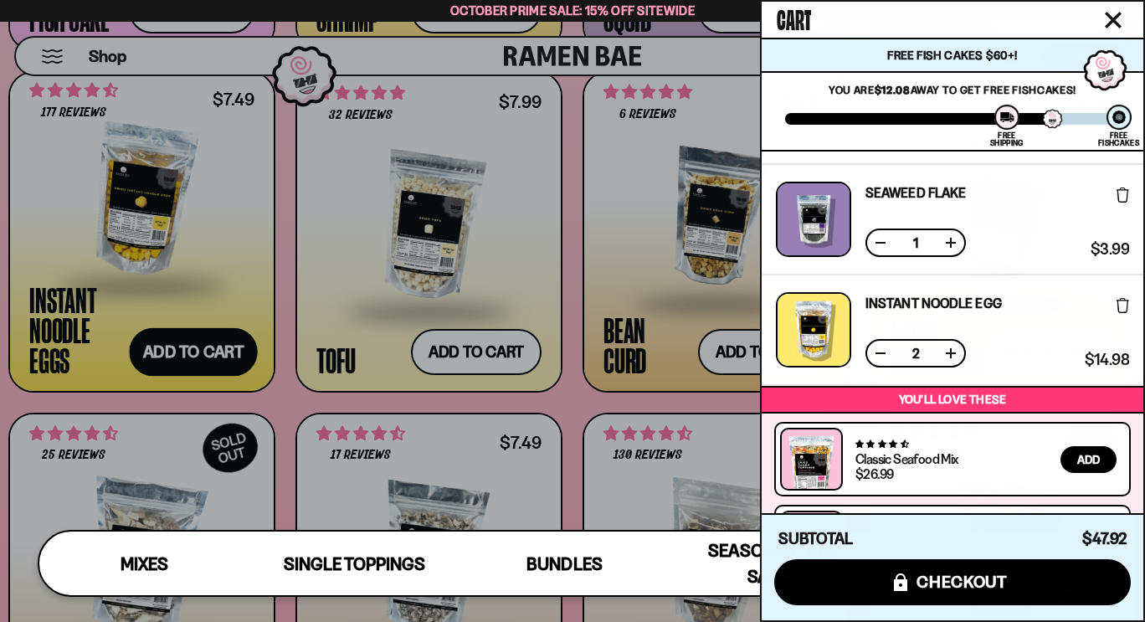
scroll to position [595, 0]
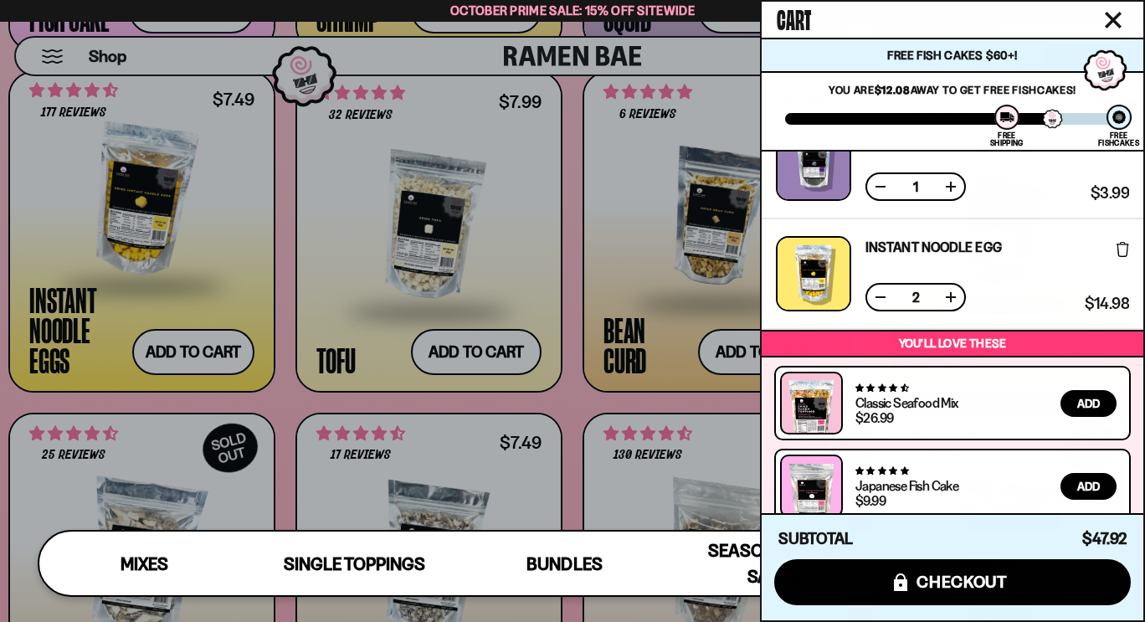
click at [1020, 429] on div "2830 reviews Classic Seafood Mix $26.99 Add" at bounding box center [952, 403] width 356 height 74
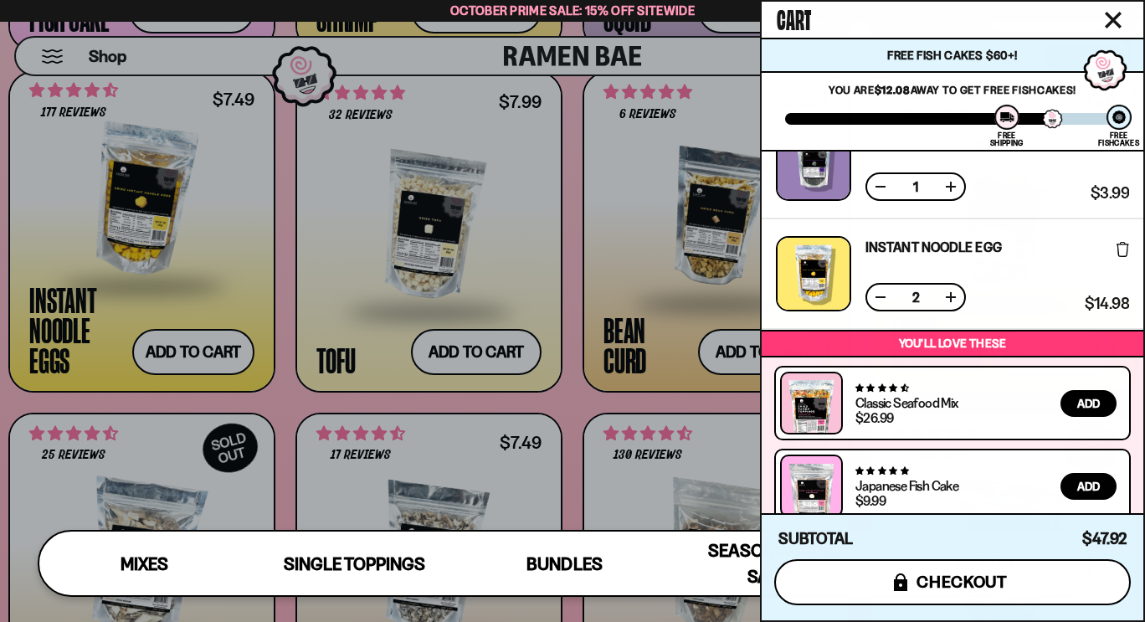
click at [974, 587] on span "checkout" at bounding box center [961, 581] width 91 height 18
